Goal: Find specific page/section: Find specific page/section

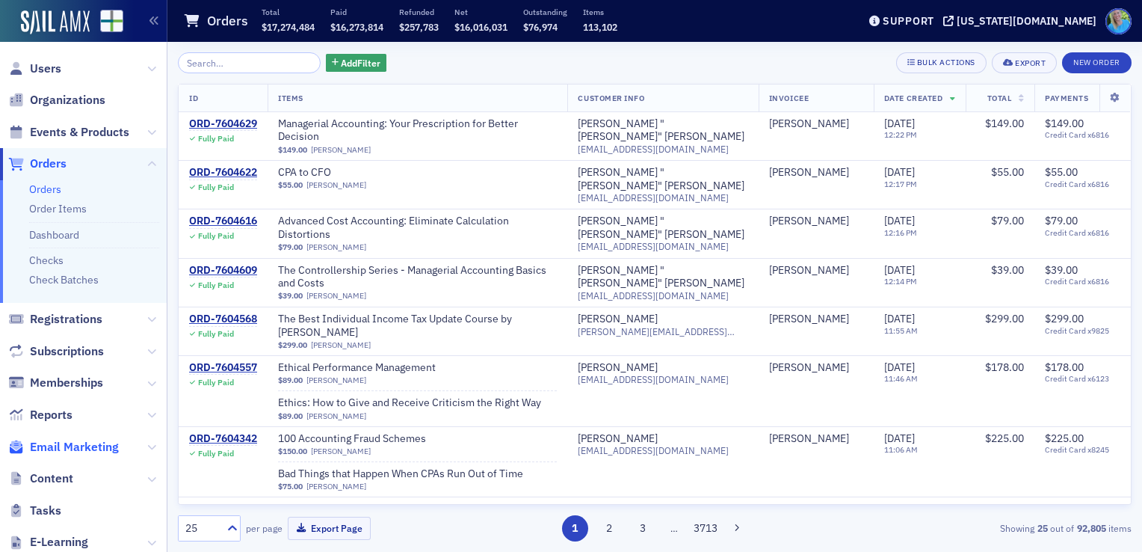
click at [69, 445] on span "Email Marketing" at bounding box center [74, 447] width 89 height 16
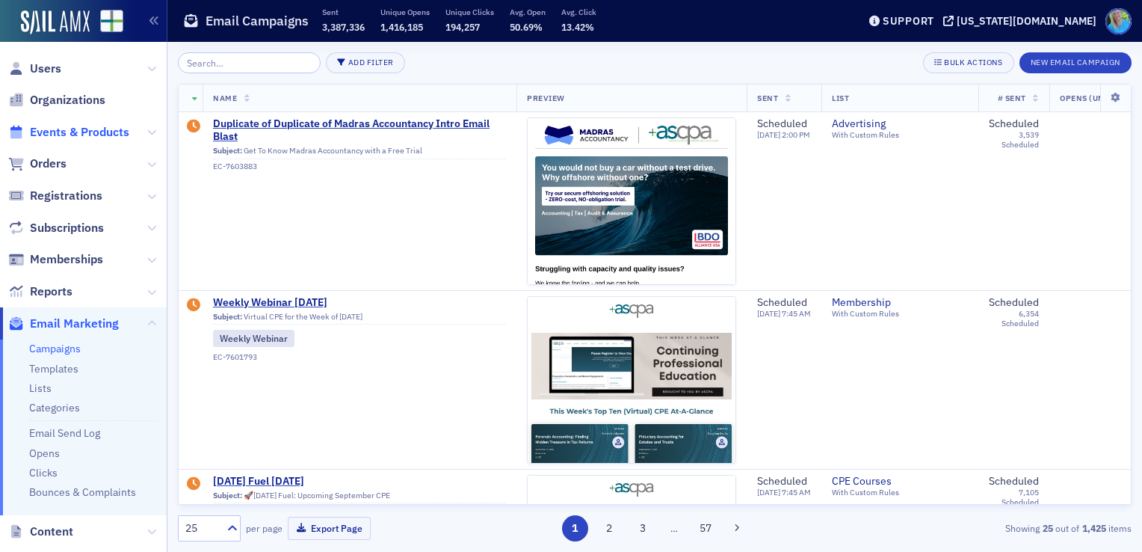
click at [72, 134] on span "Events & Products" at bounding box center [79, 132] width 99 height 16
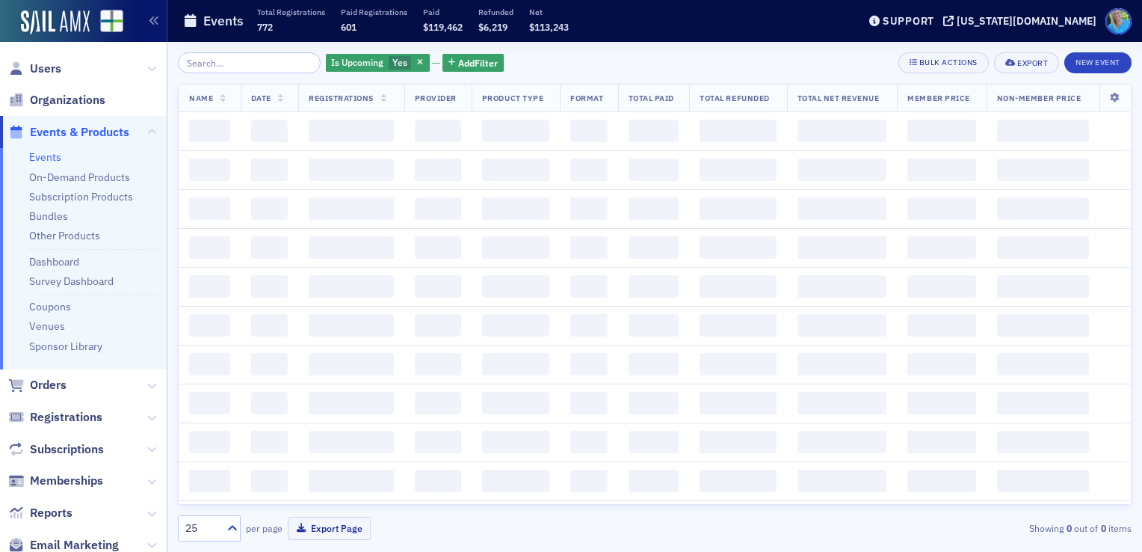
click at [235, 69] on input "search" at bounding box center [249, 62] width 143 height 21
click at [235, 59] on input "search" at bounding box center [249, 62] width 143 height 21
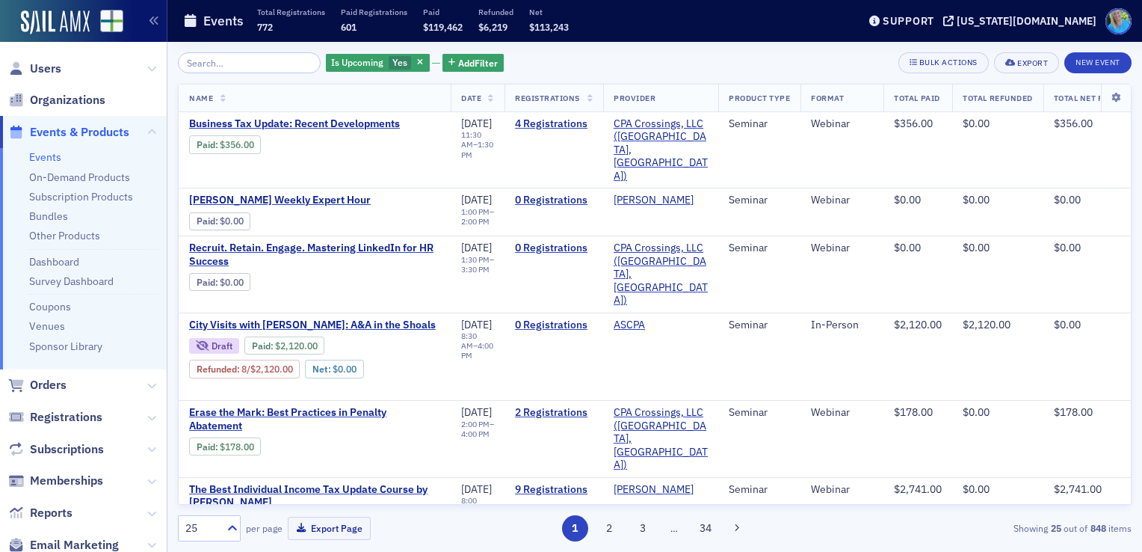
click at [235, 59] on input "search" at bounding box center [249, 62] width 143 height 21
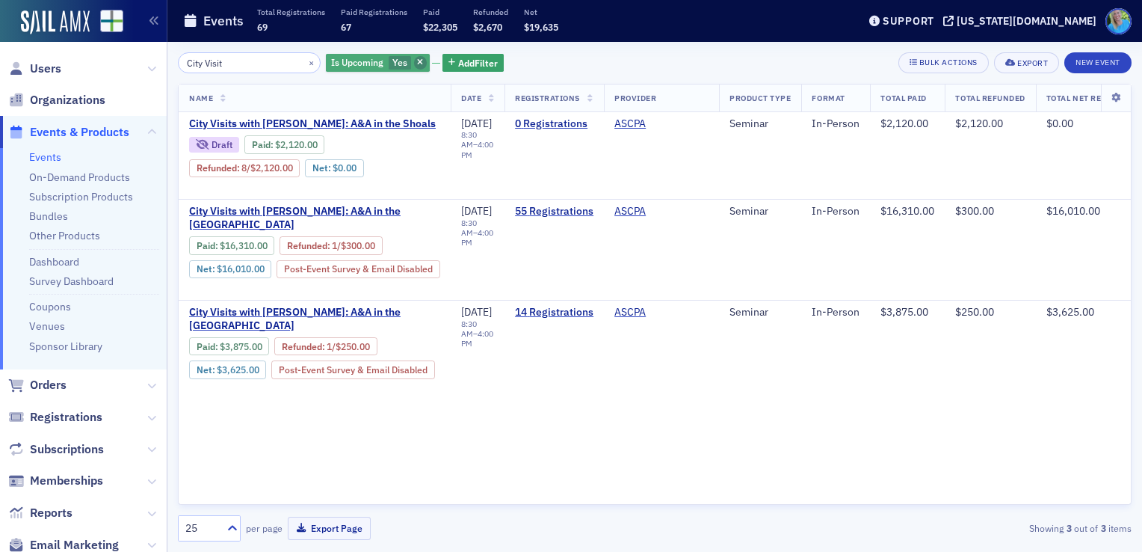
type input "City Visit"
click at [417, 59] on icon "button" at bounding box center [420, 63] width 6 height 8
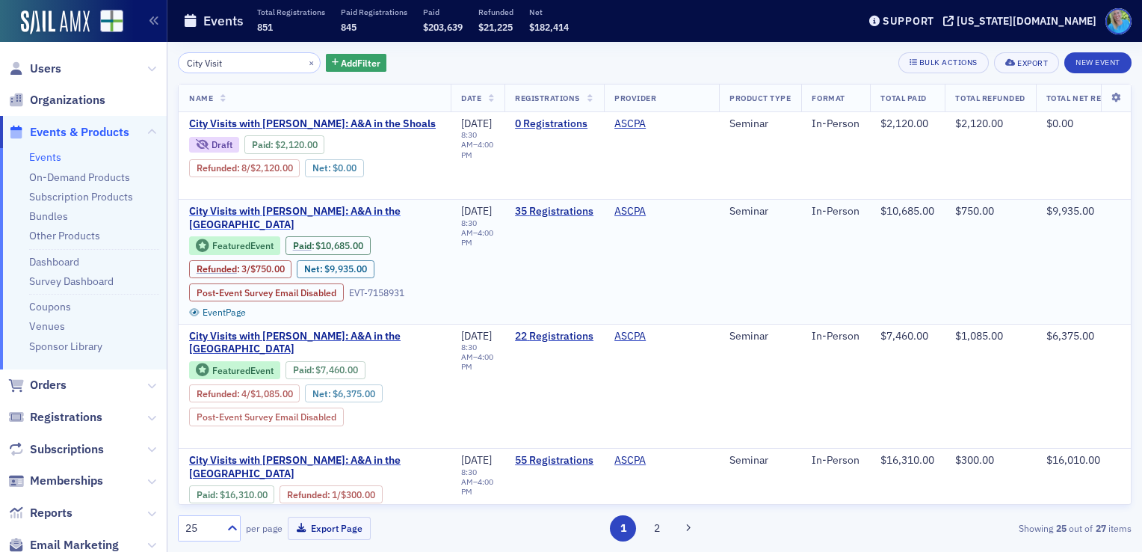
click at [383, 211] on span "City Visits with Mike Brand: A&A in the River City" at bounding box center [314, 218] width 251 height 26
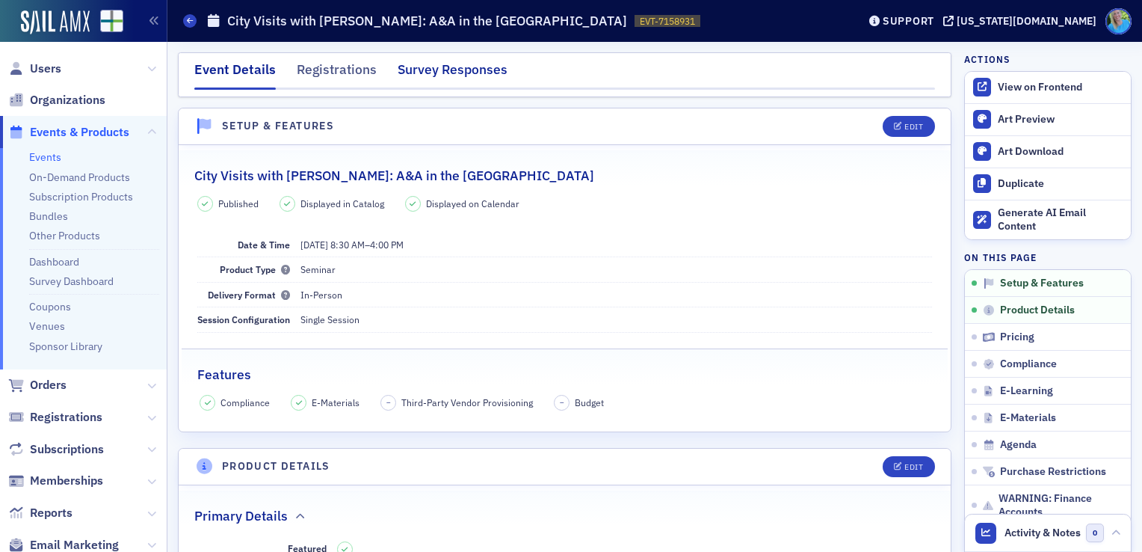
click at [430, 67] on div "Survey Responses" at bounding box center [453, 74] width 110 height 28
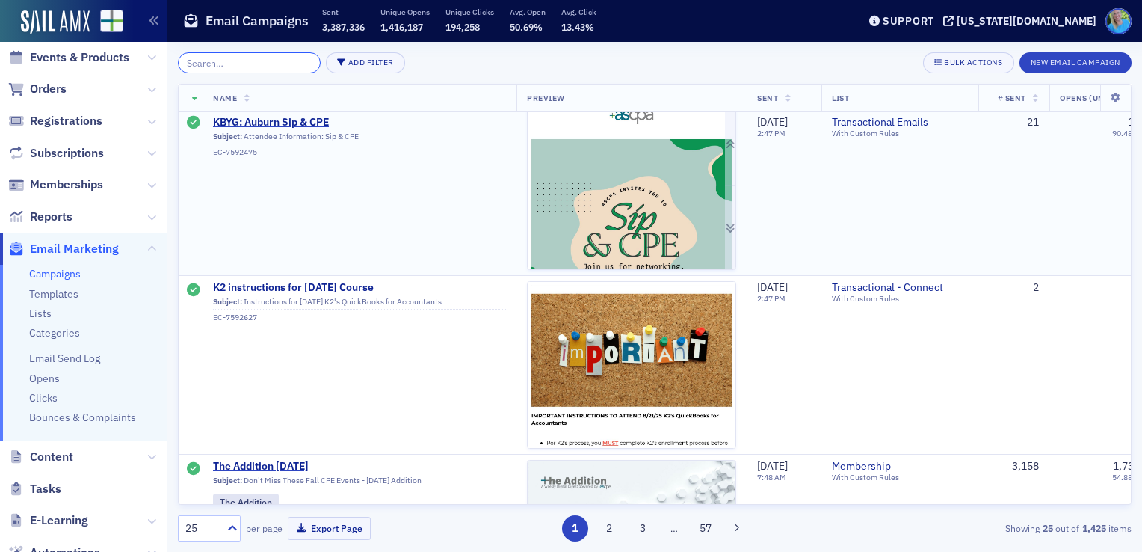
scroll to position [4080, 0]
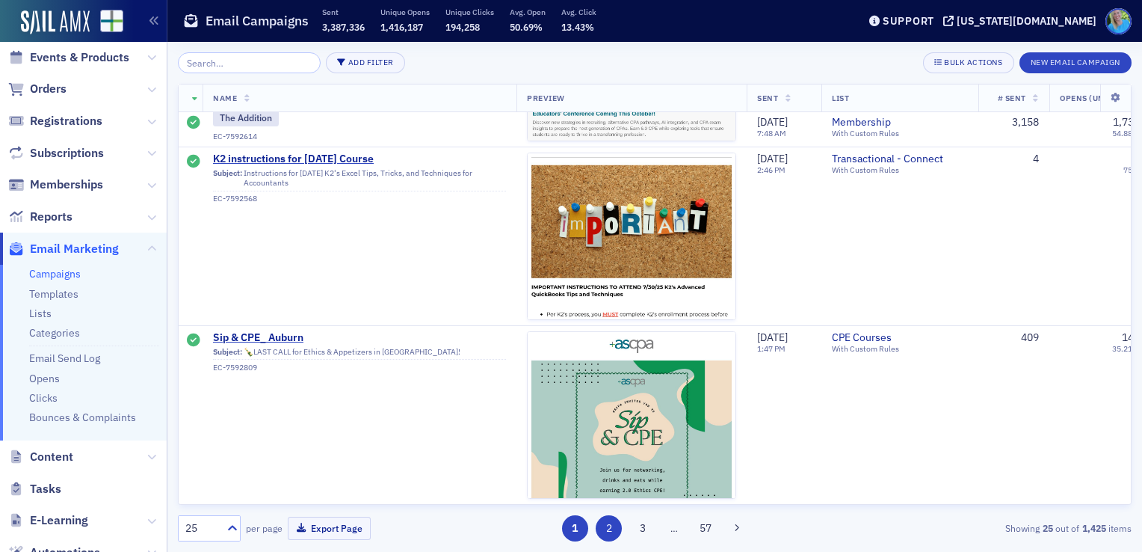
click at [613, 528] on button "2" at bounding box center [609, 528] width 26 height 26
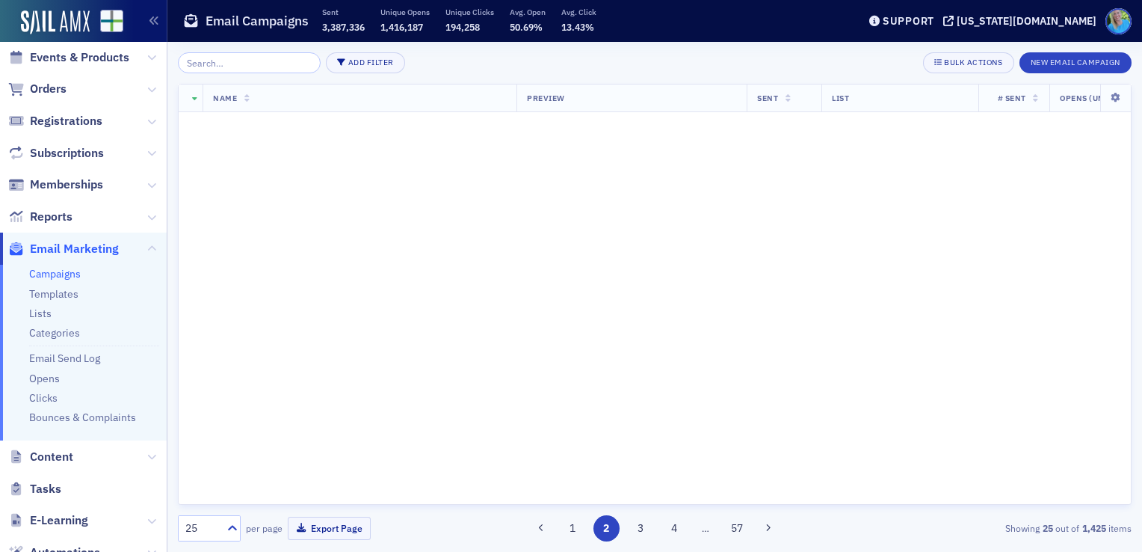
scroll to position [0, 0]
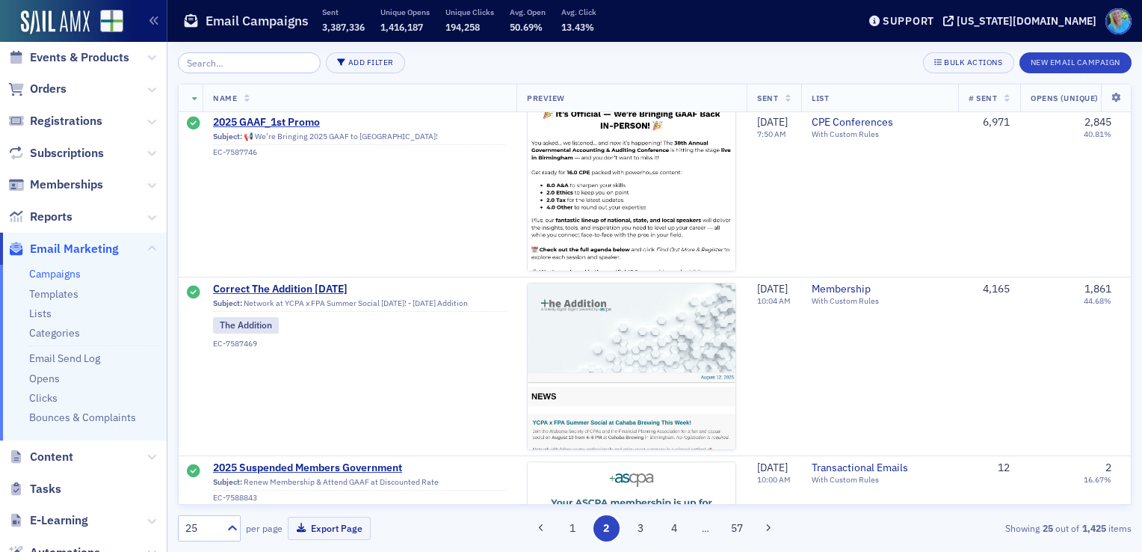
scroll to position [1420, 0]
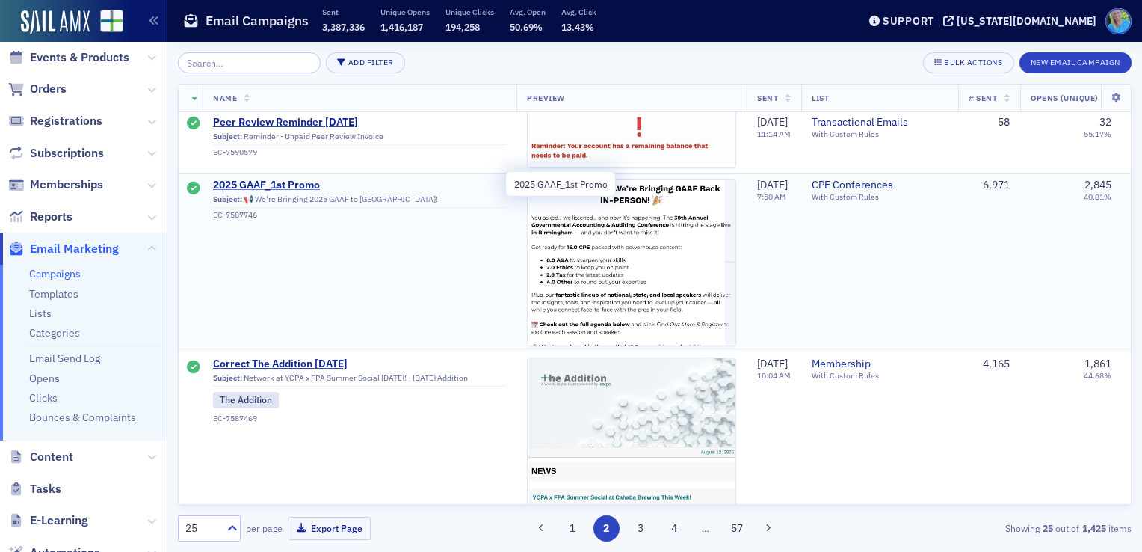
click at [302, 185] on span "2025 GAAF_1st Promo" at bounding box center [359, 185] width 293 height 13
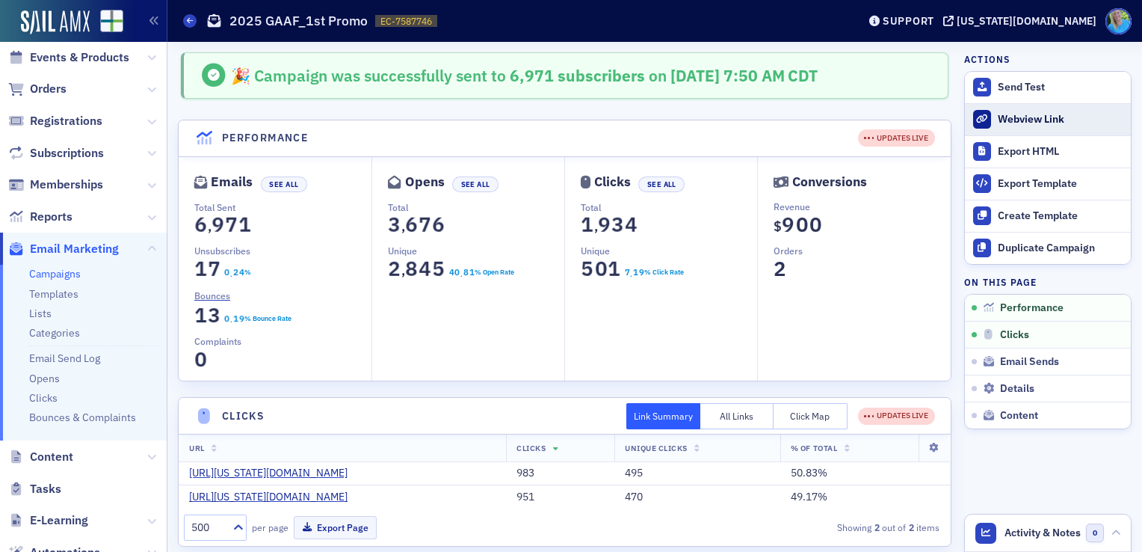
click at [1020, 120] on div "Webview Link" at bounding box center [1061, 119] width 126 height 13
click at [70, 274] on link "Campaigns" at bounding box center [55, 273] width 52 height 13
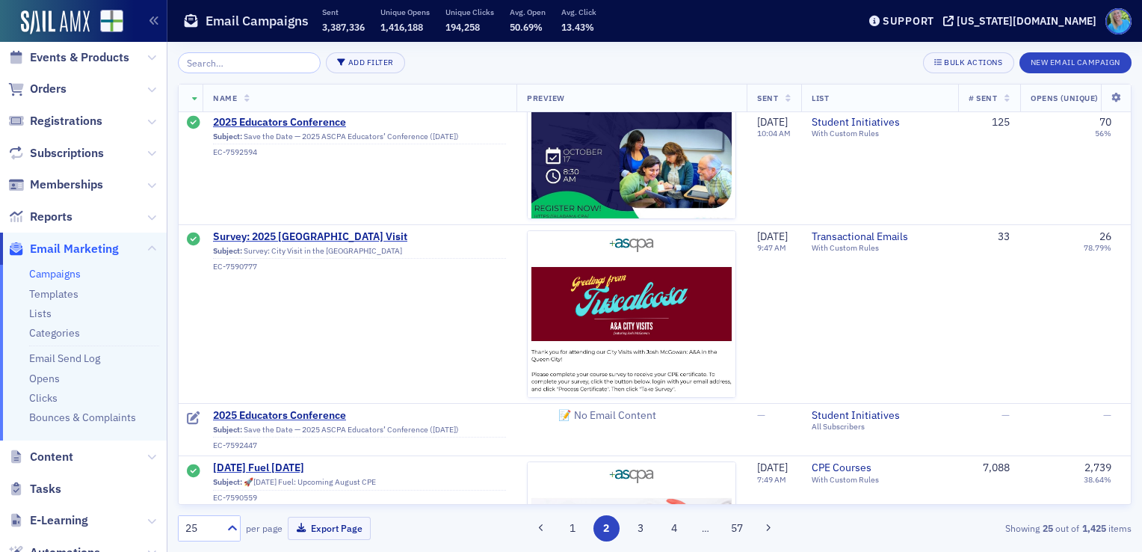
scroll to position [448, 0]
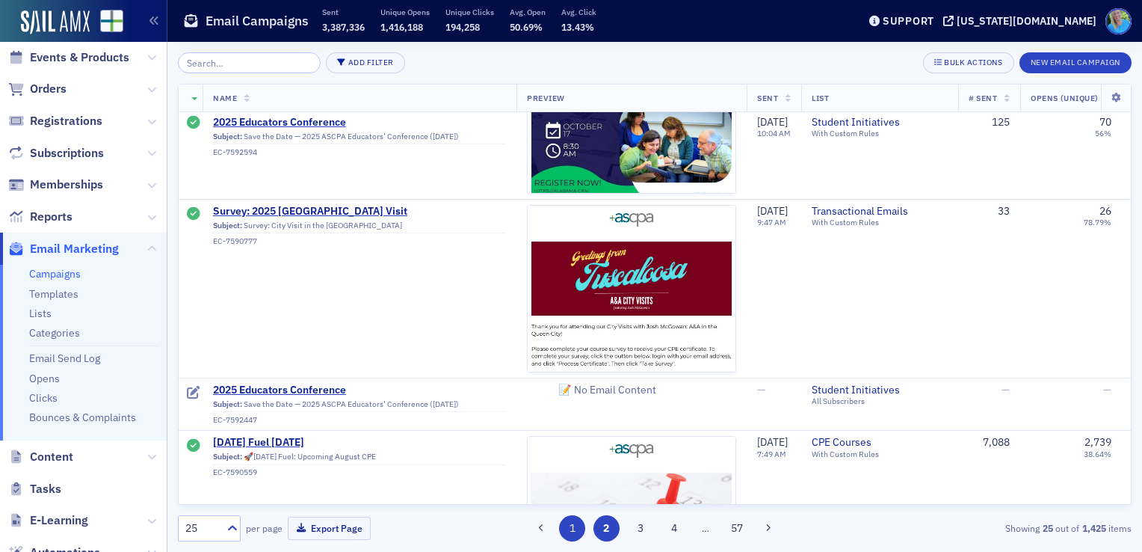
click at [569, 527] on button "1" at bounding box center [572, 528] width 26 height 26
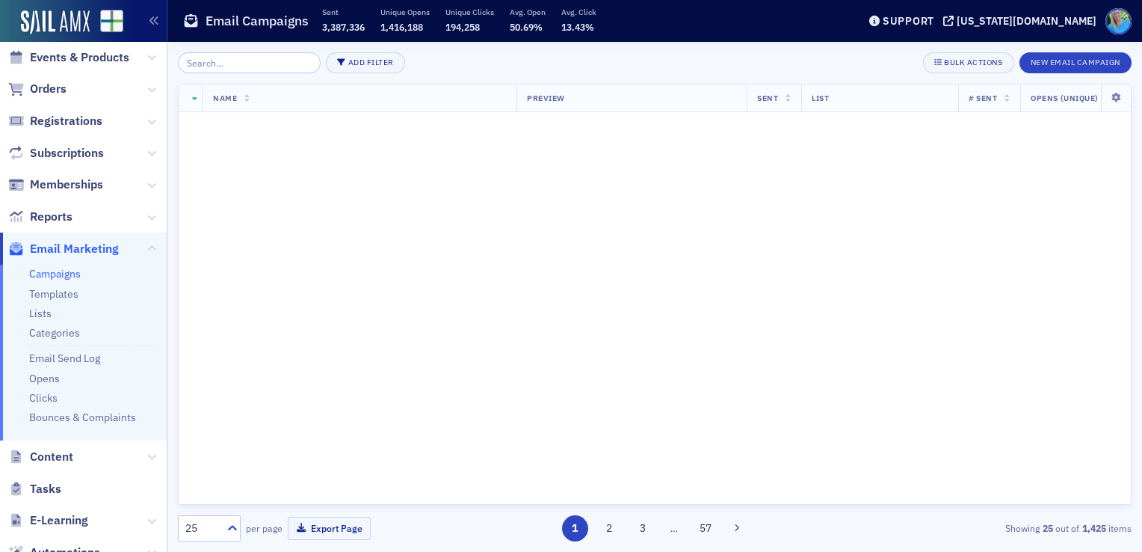
scroll to position [0, 0]
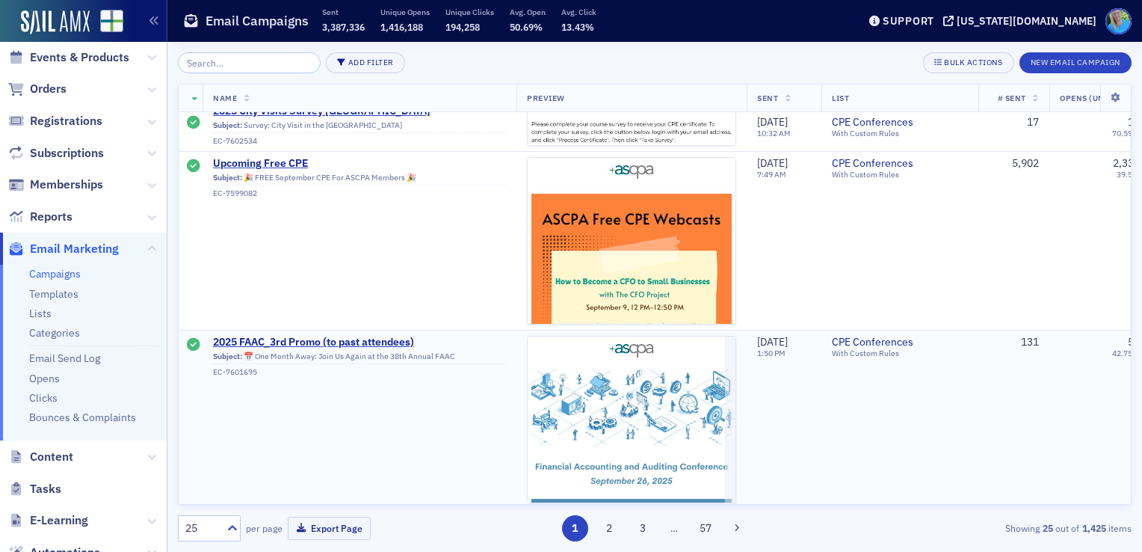
scroll to position [1196, 0]
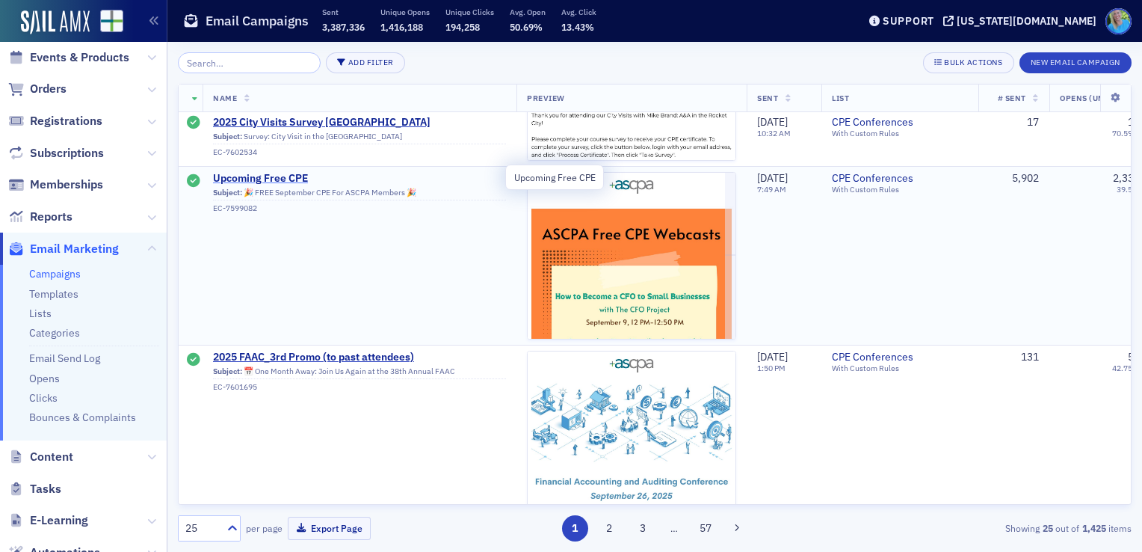
click at [264, 180] on span "Upcoming Free CPE" at bounding box center [359, 178] width 293 height 13
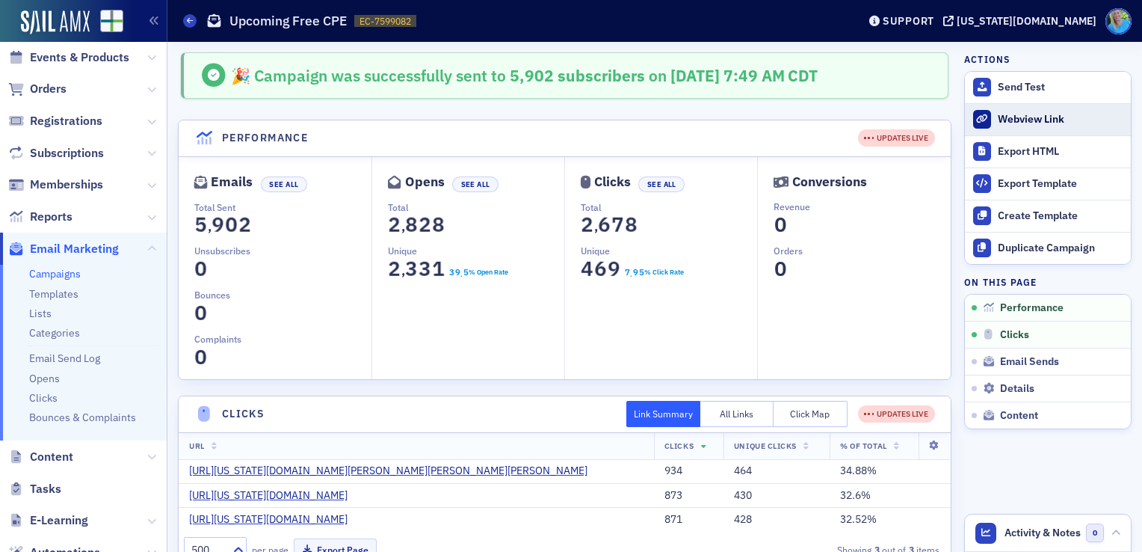
click at [998, 117] on div "Webview Link" at bounding box center [1061, 119] width 126 height 13
click at [49, 274] on link "Campaigns" at bounding box center [55, 273] width 52 height 13
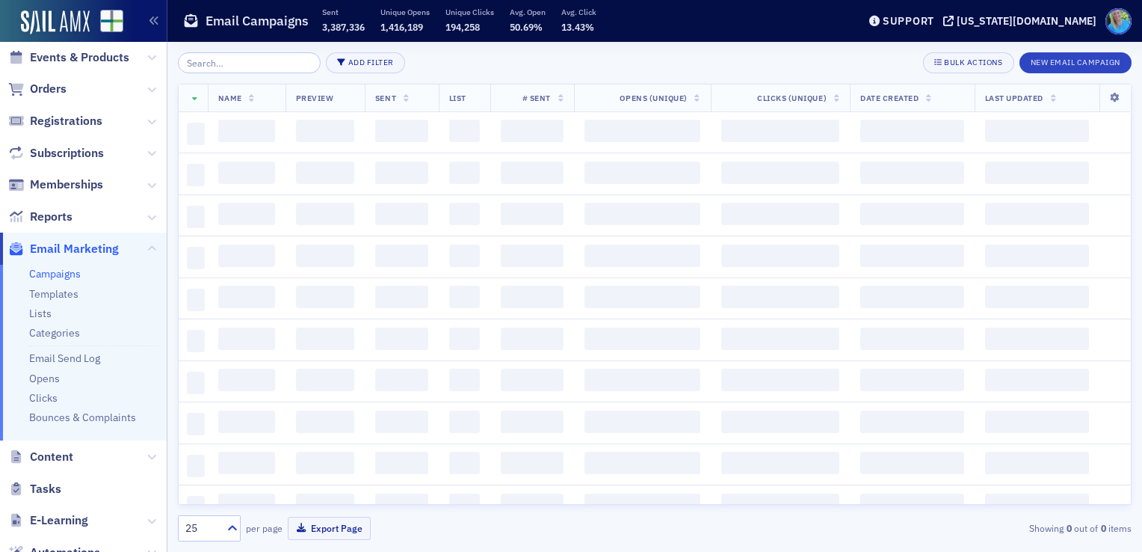
click at [215, 67] on input "search" at bounding box center [249, 62] width 143 height 21
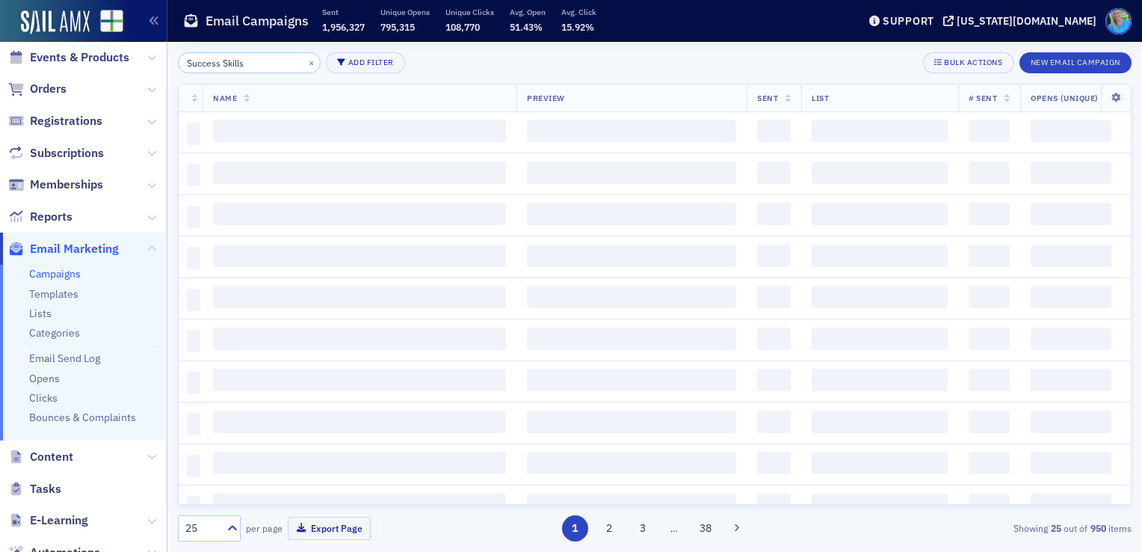
type input "Success Skills"
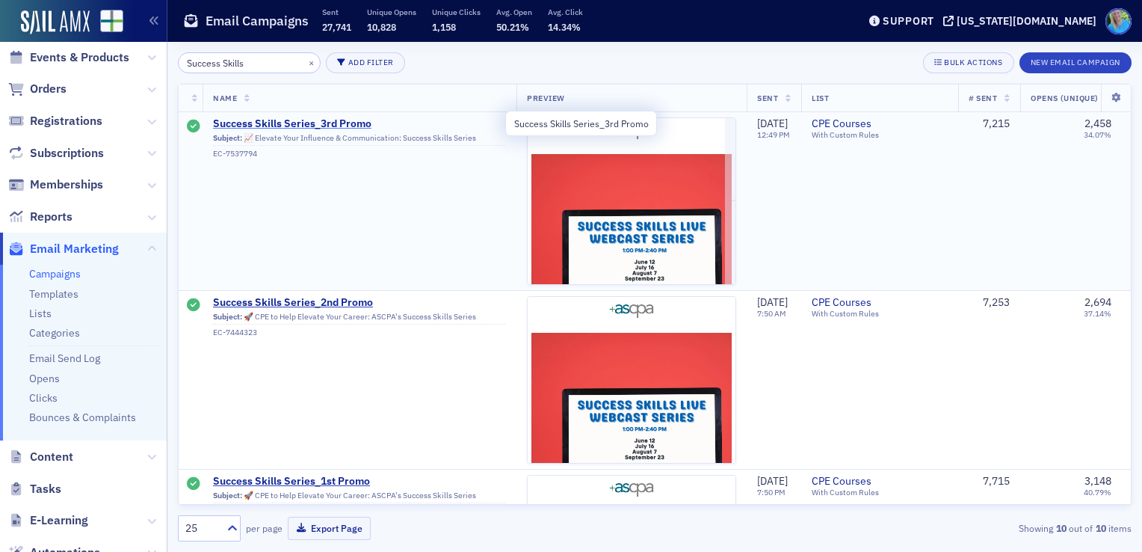
click at [359, 120] on span "Success Skills Series_3rd Promo" at bounding box center [359, 123] width 293 height 13
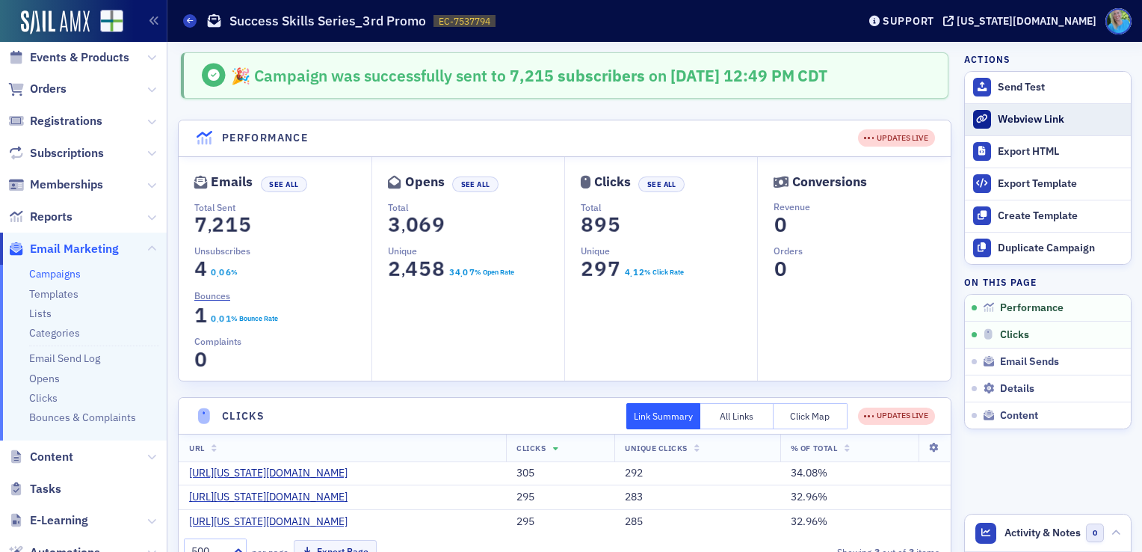
click at [1009, 113] on div "Webview Link" at bounding box center [1061, 119] width 126 height 13
click at [68, 274] on link "Campaigns" at bounding box center [55, 273] width 52 height 13
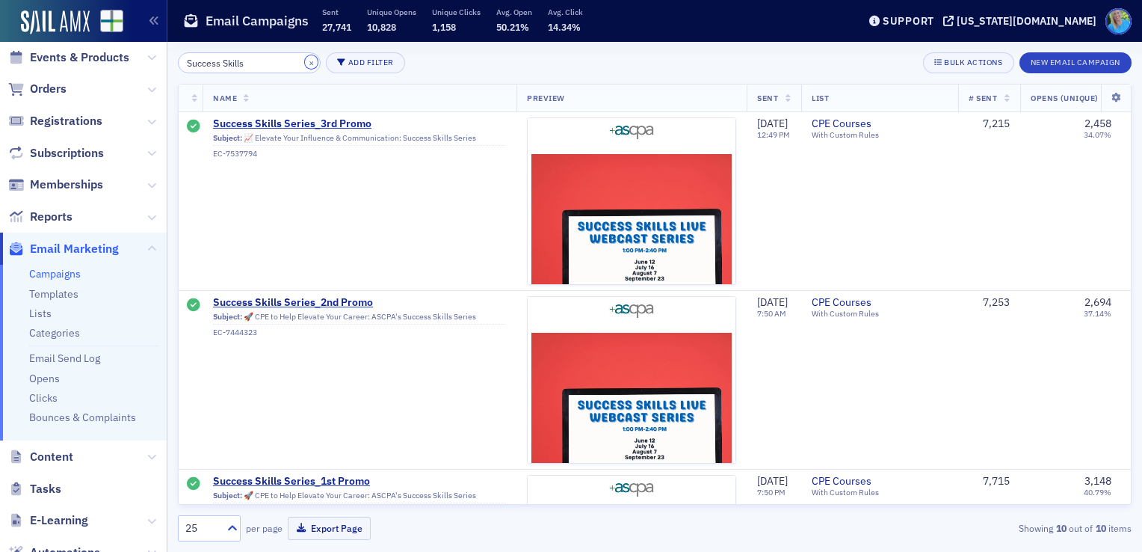
click at [305, 63] on button "×" at bounding box center [311, 61] width 13 height 13
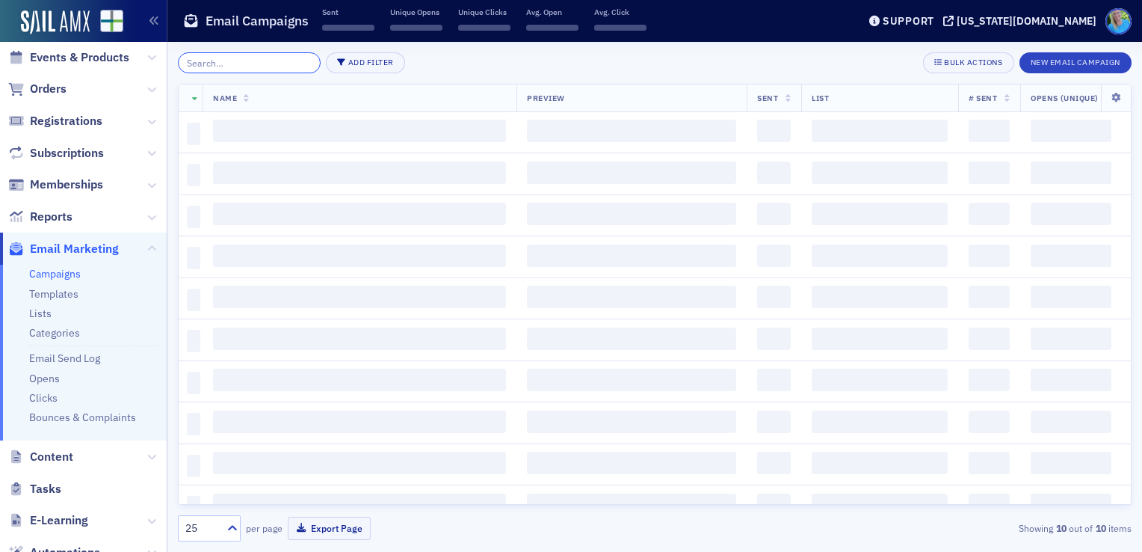
click at [292, 63] on input "search" at bounding box center [249, 62] width 143 height 21
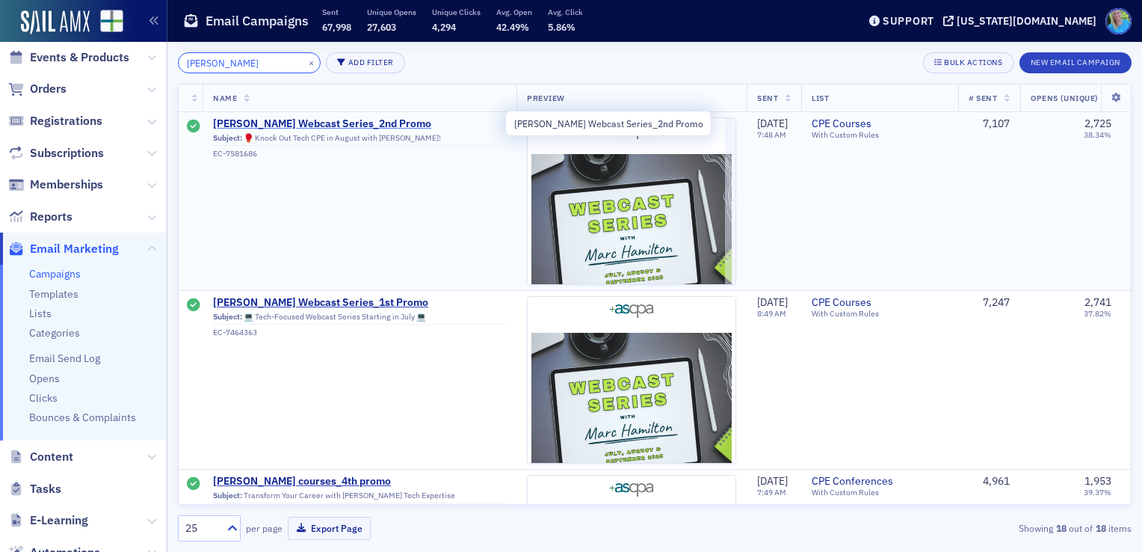
type input "[PERSON_NAME]"
click at [393, 120] on span "[PERSON_NAME] Webcast Series_2nd Promo" at bounding box center [359, 123] width 293 height 13
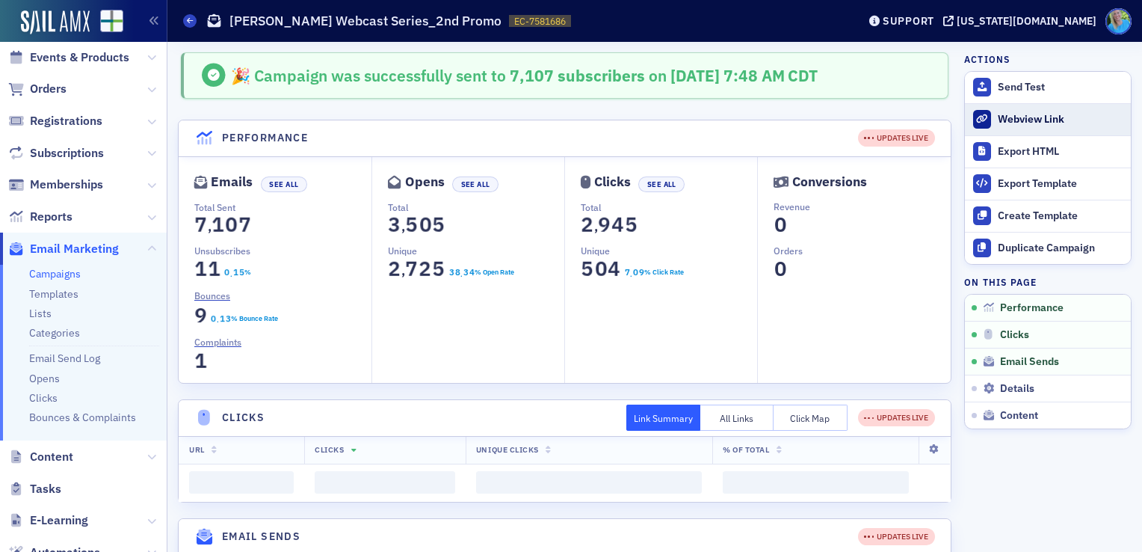
click at [1001, 124] on div "Webview Link" at bounding box center [1061, 119] width 126 height 13
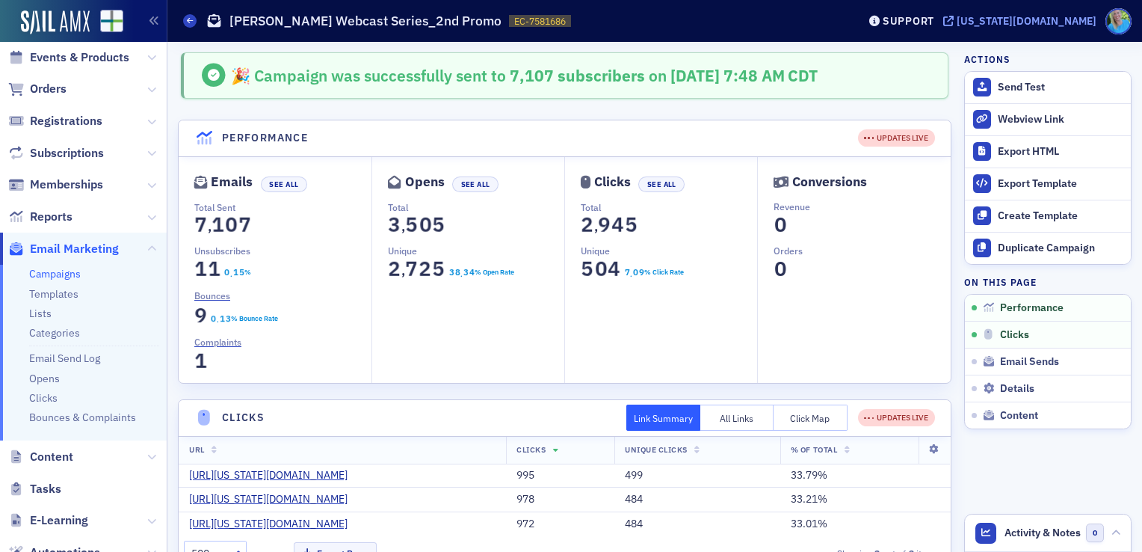
click at [1037, 25] on div "[US_STATE][DOMAIN_NAME]" at bounding box center [1027, 20] width 140 height 13
click at [53, 88] on span "Orders" at bounding box center [48, 89] width 37 height 16
